Goal: Information Seeking & Learning: Learn about a topic

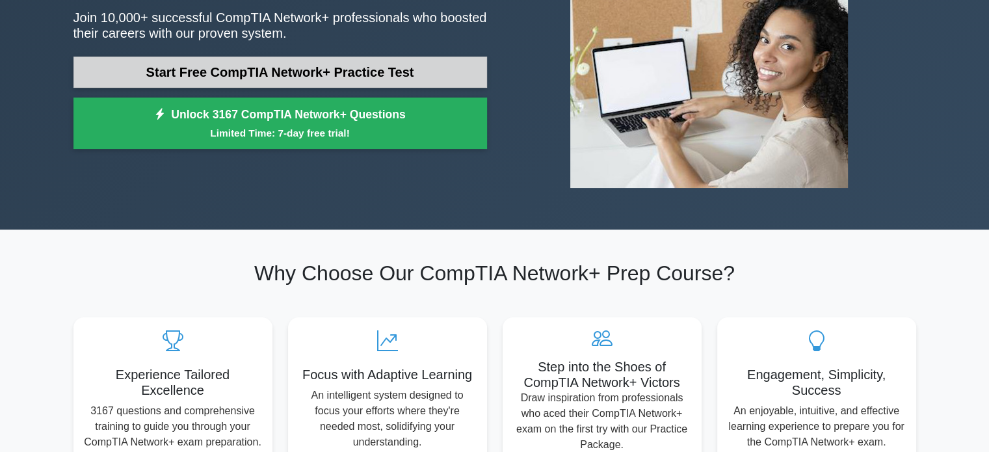
click at [324, 77] on link "Start Free CompTIA Network+ Practice Test" at bounding box center [280, 72] width 414 height 31
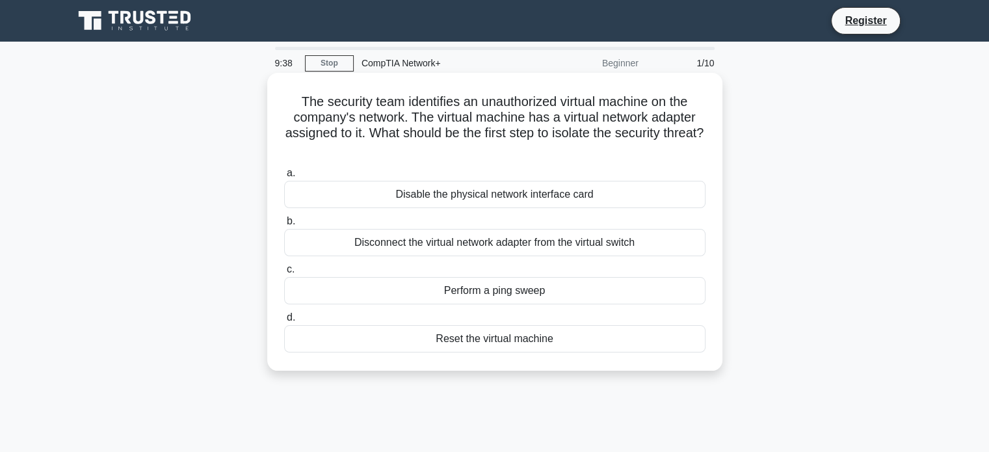
click at [519, 248] on div "Disconnect the virtual network adapter from the virtual switch" at bounding box center [494, 242] width 421 height 27
click at [284, 226] on input "b. Disconnect the virtual network adapter from the virtual switch" at bounding box center [284, 221] width 0 height 8
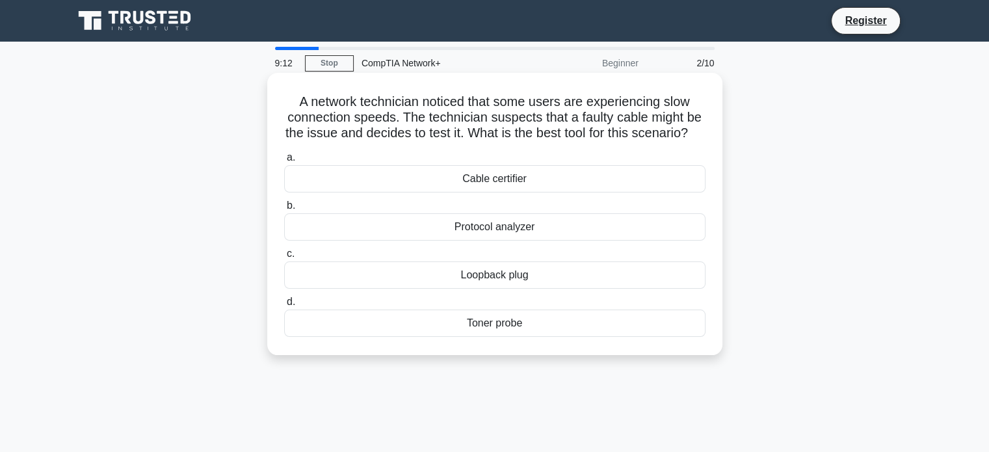
click at [547, 183] on div "Cable certifier" at bounding box center [494, 178] width 421 height 27
click at [284, 162] on input "a. Cable certifier" at bounding box center [284, 157] width 0 height 8
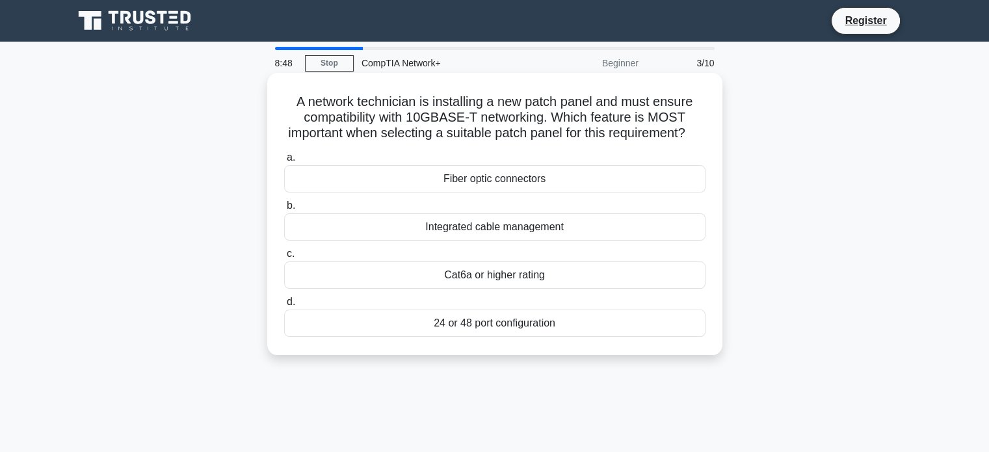
click at [556, 192] on div "Fiber optic connectors" at bounding box center [494, 178] width 421 height 27
click at [284, 162] on input "a. Fiber optic connectors" at bounding box center [284, 157] width 0 height 8
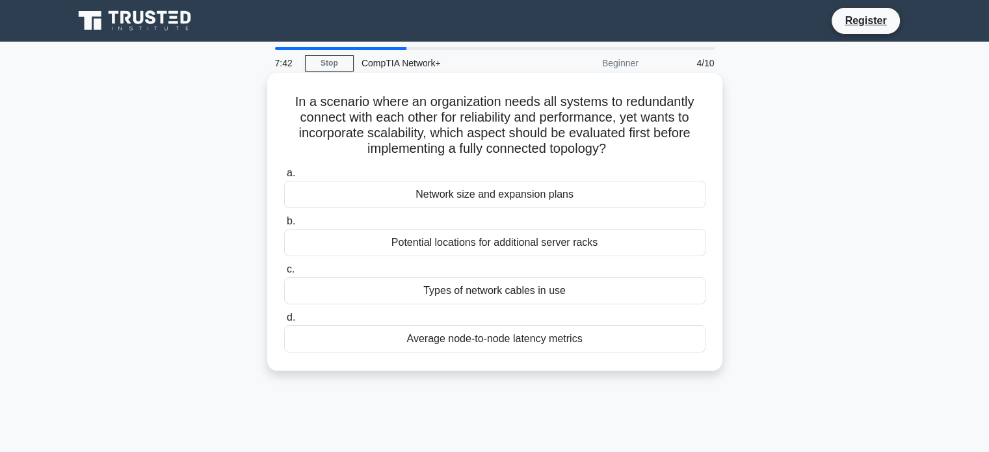
click at [523, 343] on div "Average node-to-node latency metrics" at bounding box center [494, 338] width 421 height 27
click at [284, 322] on input "d. Average node-to-node latency metrics" at bounding box center [284, 317] width 0 height 8
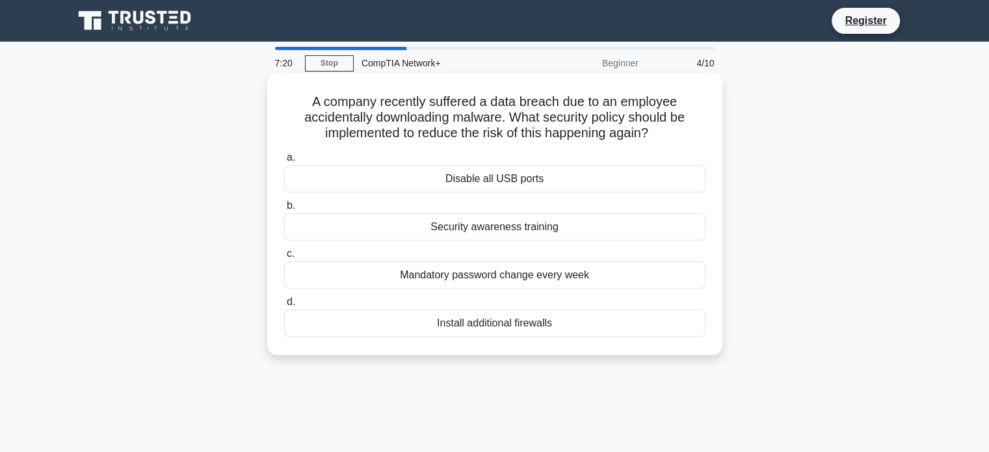
click at [503, 231] on div "Security awareness training" at bounding box center [494, 226] width 421 height 27
click at [284, 210] on input "b. Security awareness training" at bounding box center [284, 206] width 0 height 8
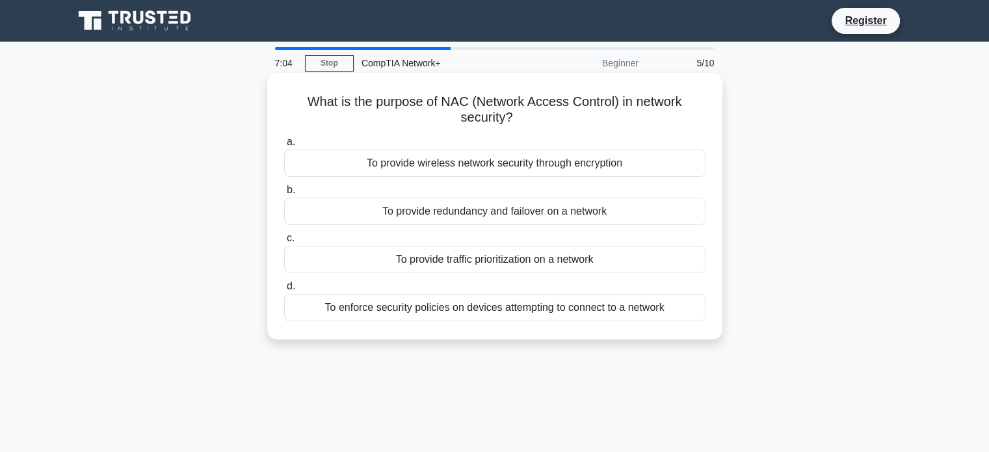
click at [489, 317] on div "To enforce security policies on devices attempting to connect to a network" at bounding box center [494, 307] width 421 height 27
click at [284, 291] on input "d. To enforce security policies on devices attempting to connect to a network" at bounding box center [284, 286] width 0 height 8
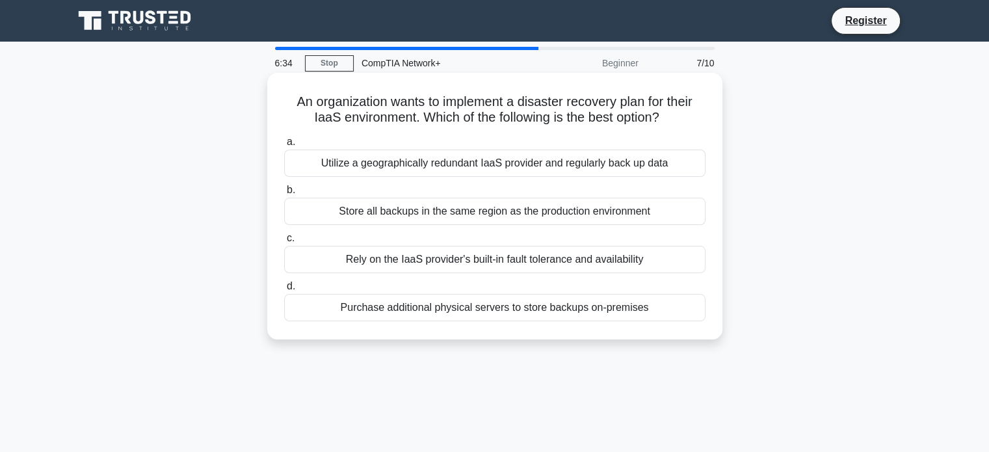
click at [417, 312] on div "Purchase additional physical servers to store backups on-premises" at bounding box center [494, 307] width 421 height 27
click at [284, 291] on input "d. Purchase additional physical servers to store backups on-premises" at bounding box center [284, 286] width 0 height 8
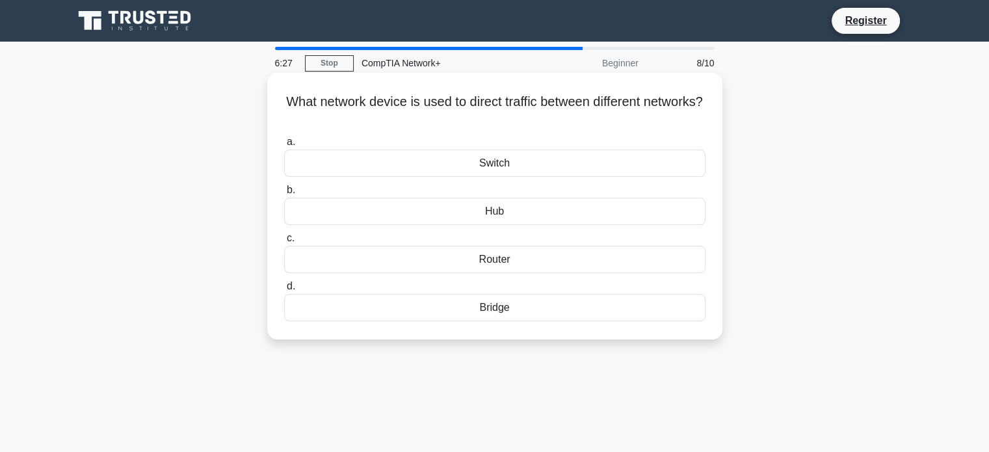
click at [489, 262] on div "Router" at bounding box center [494, 259] width 421 height 27
click at [284, 243] on input "c. Router" at bounding box center [284, 238] width 0 height 8
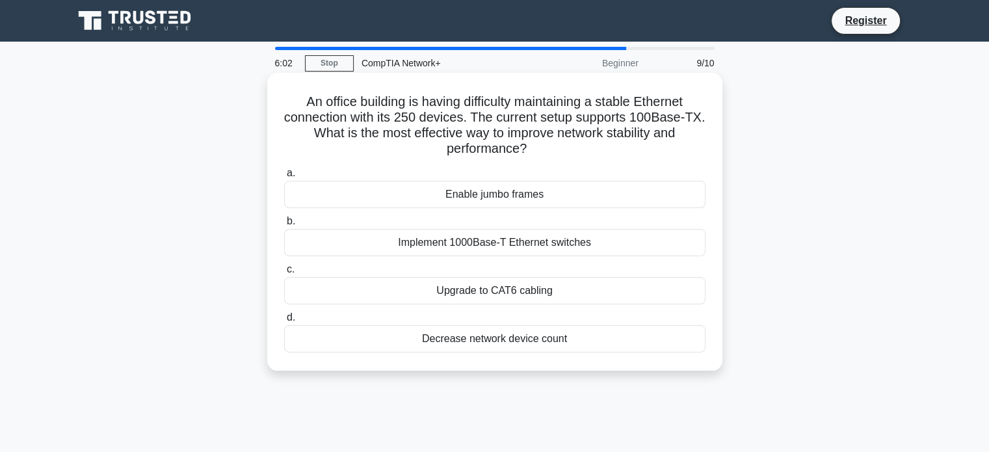
click at [506, 248] on div "Implement 1000Base-T Ethernet switches" at bounding box center [494, 242] width 421 height 27
click at [284, 226] on input "b. Implement 1000Base-T Ethernet switches" at bounding box center [284, 221] width 0 height 8
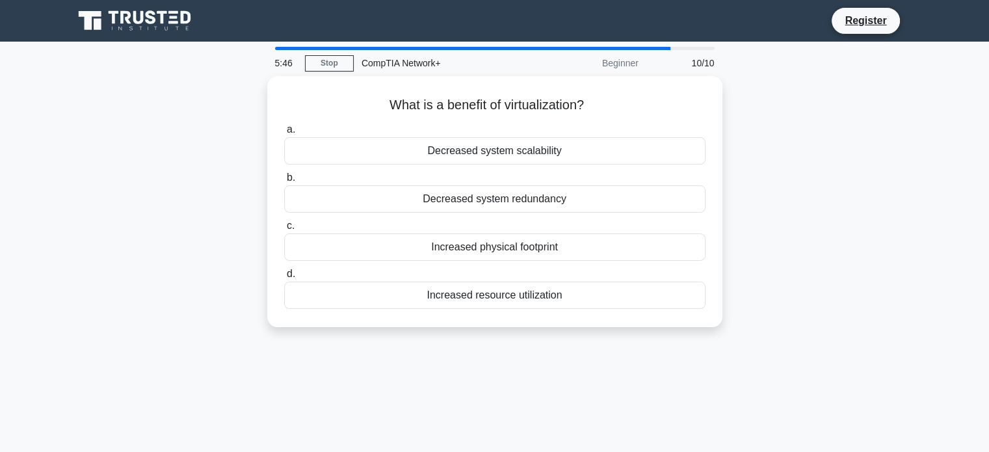
drag, startPoint x: 527, startPoint y: 291, endPoint x: 499, endPoint y: 376, distance: 89.0
click at [499, 376] on div "5:46 Stop CompTIA Network+ Beginner 10/10 What is a benefit of virtualization? …" at bounding box center [495, 372] width 858 height 650
click at [499, 369] on div "5:46 Stop CompTIA Network+ Beginner 10/10 What is a benefit of virtualization? …" at bounding box center [495, 372] width 858 height 650
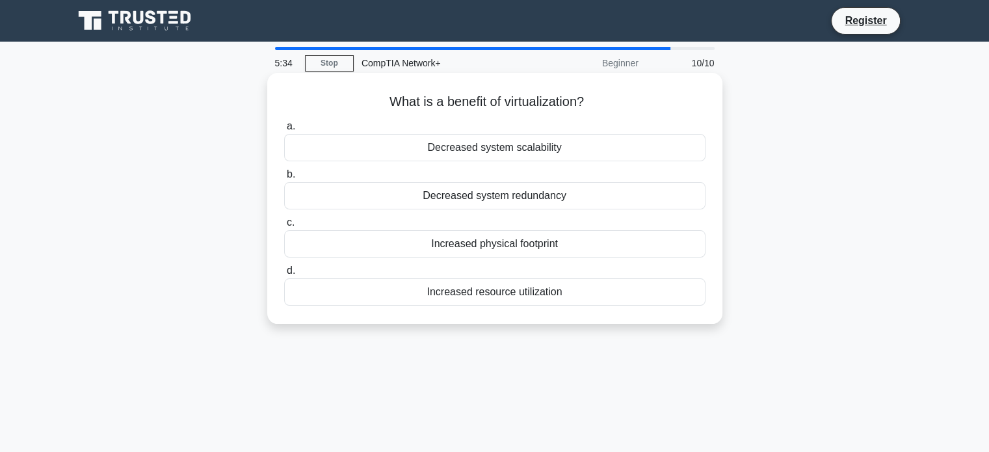
click at [535, 293] on div "Increased resource utilization" at bounding box center [494, 291] width 421 height 27
click at [284, 275] on input "d. Increased resource utilization" at bounding box center [284, 271] width 0 height 8
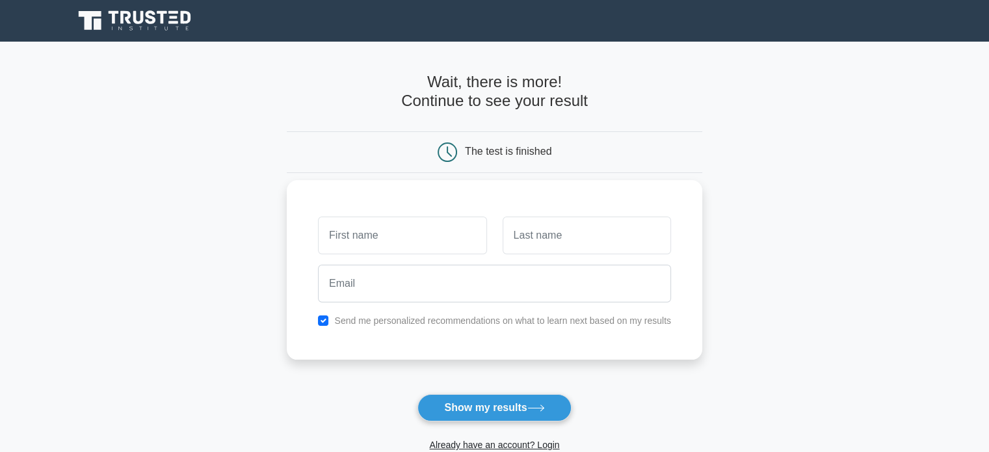
click at [436, 240] on input "text" at bounding box center [402, 236] width 168 height 38
click at [398, 252] on input "z" at bounding box center [402, 236] width 168 height 38
type input "[PERSON_NAME]"
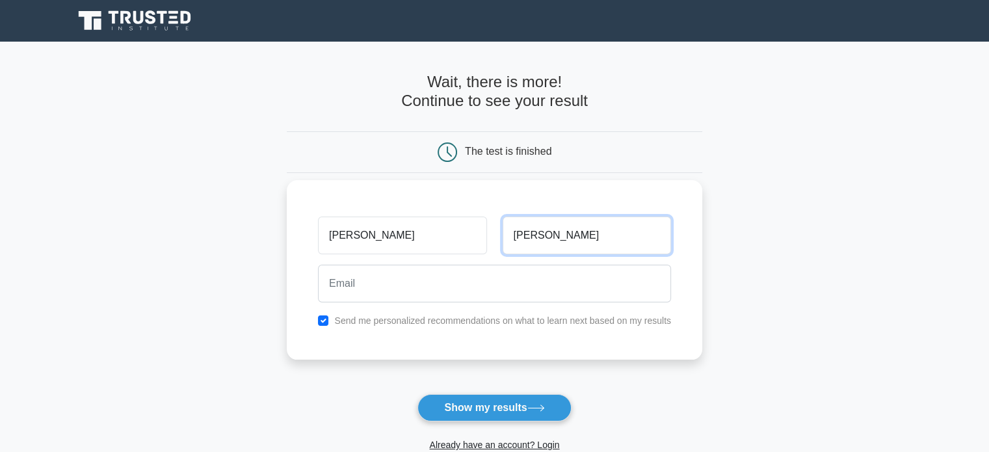
type input "[PERSON_NAME]"
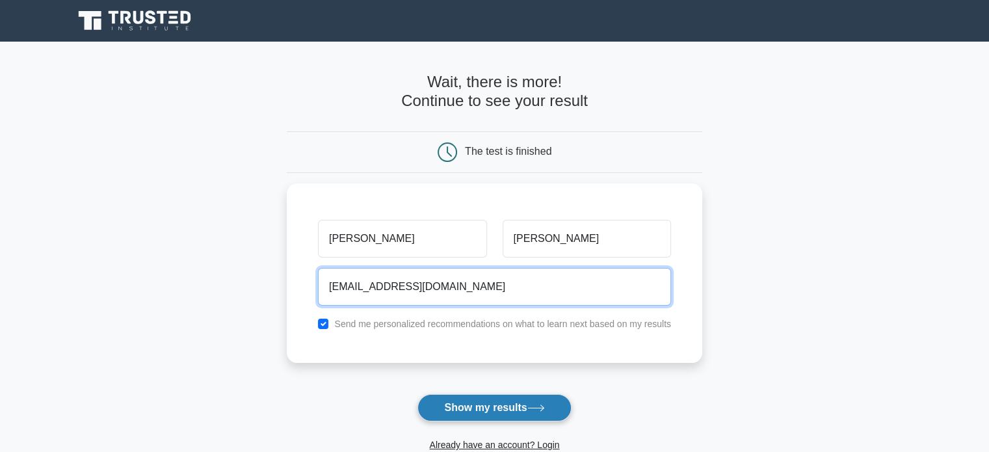
type input "[EMAIL_ADDRESS][DOMAIN_NAME]"
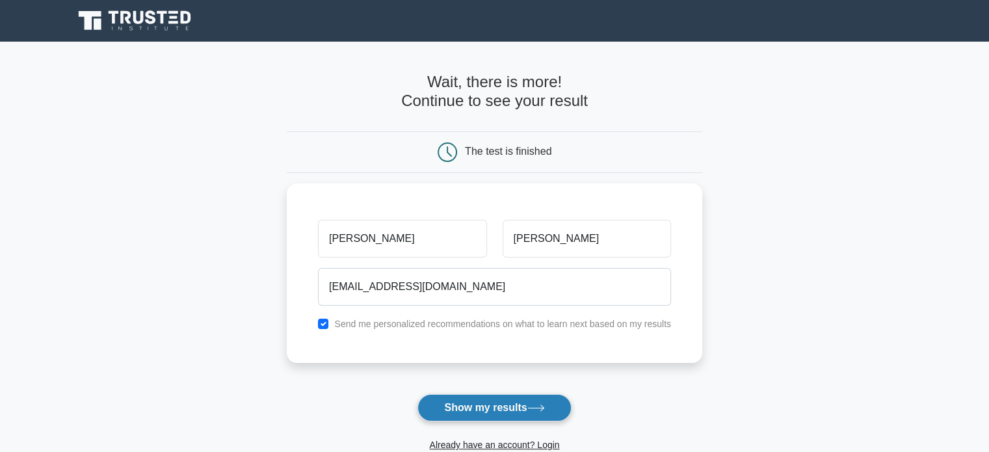
click at [501, 415] on button "Show my results" at bounding box center [493, 407] width 153 height 27
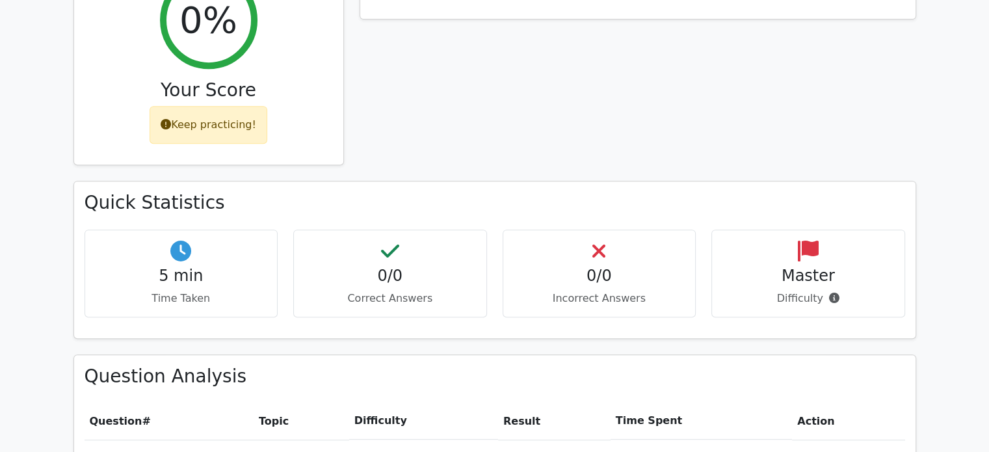
scroll to position [505, 0]
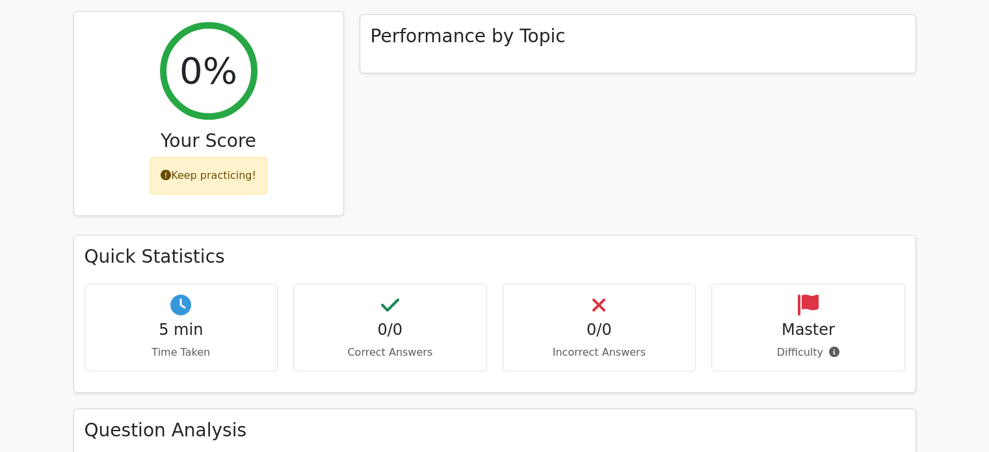
click at [250, 157] on div "Keep practicing!" at bounding box center [209, 176] width 118 height 38
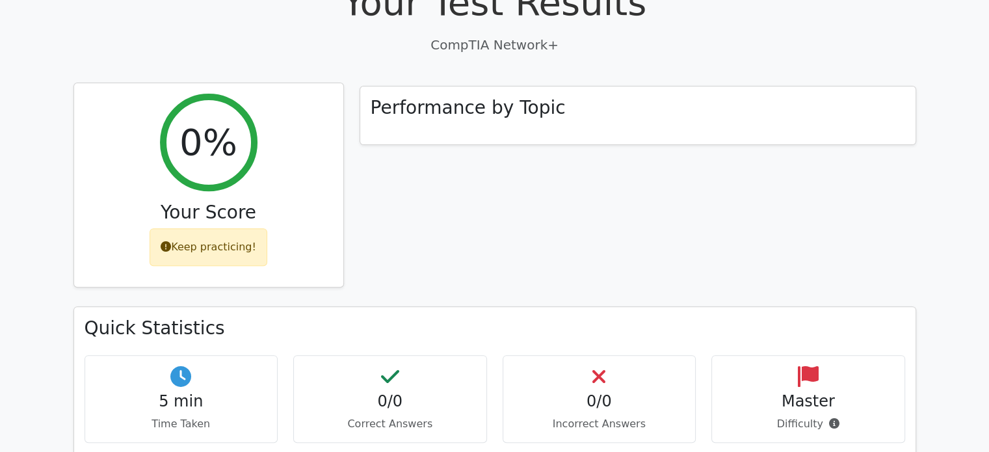
scroll to position [432, 0]
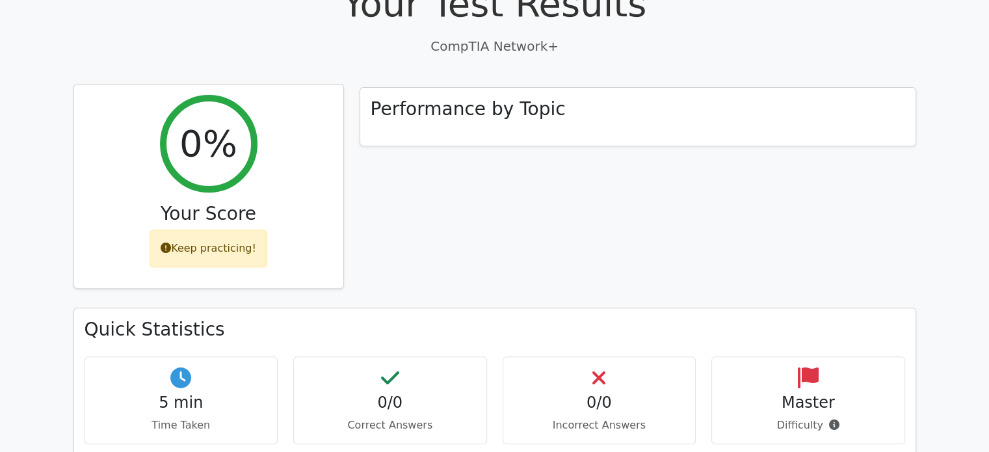
click at [250, 137] on div "0% Your Score Keep practicing!" at bounding box center [208, 187] width 269 height 204
drag, startPoint x: 250, startPoint y: 137, endPoint x: 215, endPoint y: 83, distance: 64.6
click at [215, 85] on div "0% Your Score Keep practicing!" at bounding box center [208, 187] width 269 height 204
click at [215, 122] on h2 "0%" at bounding box center [208, 144] width 58 height 44
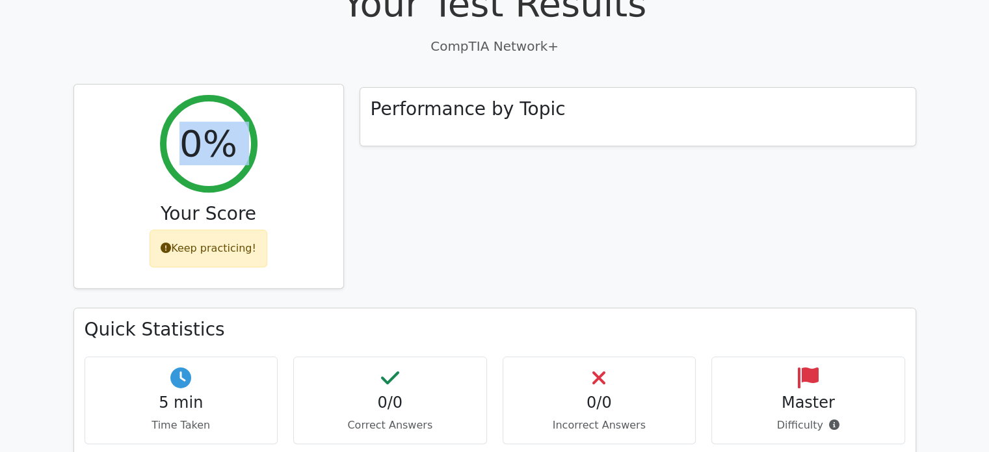
click at [215, 122] on h2 "0%" at bounding box center [208, 144] width 58 height 44
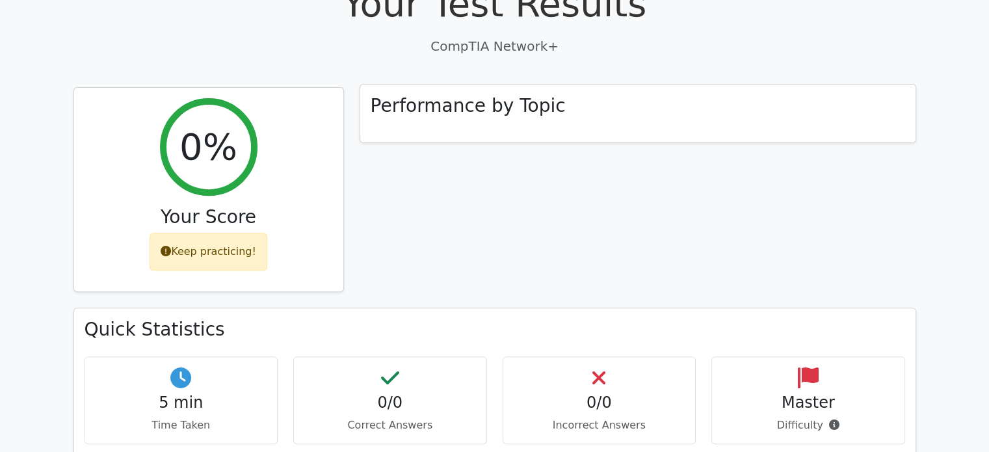
click at [451, 95] on h3 "Performance by Topic" at bounding box center [468, 106] width 195 height 22
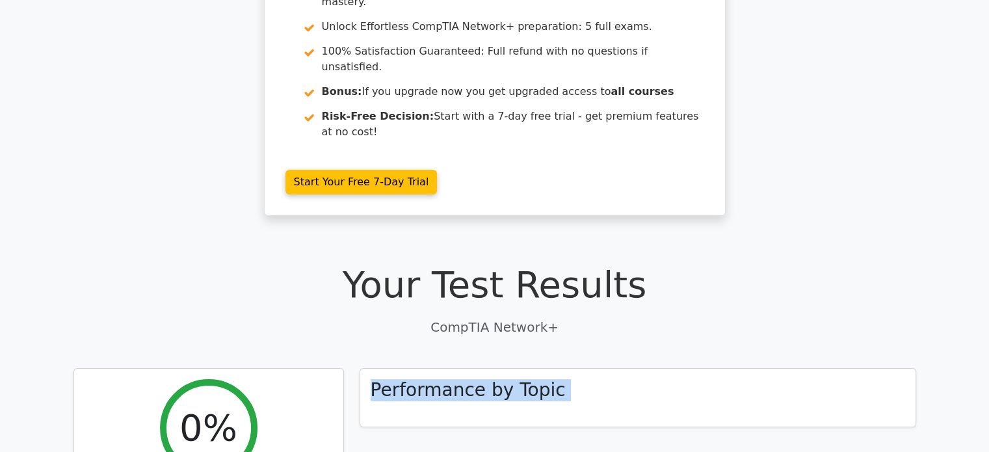
scroll to position [0, 0]
